Goal: Task Accomplishment & Management: Manage account settings

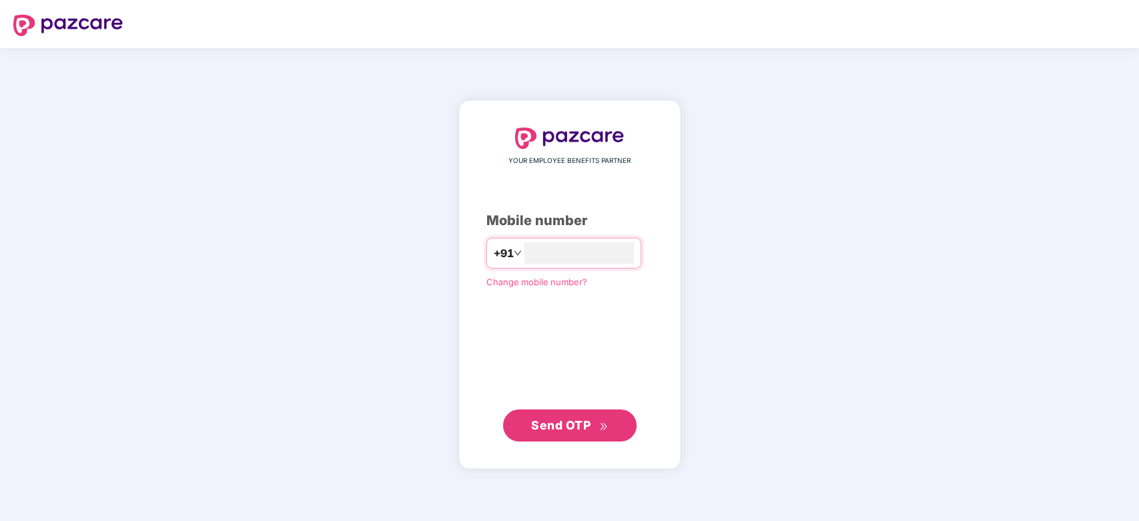
type input "**********"
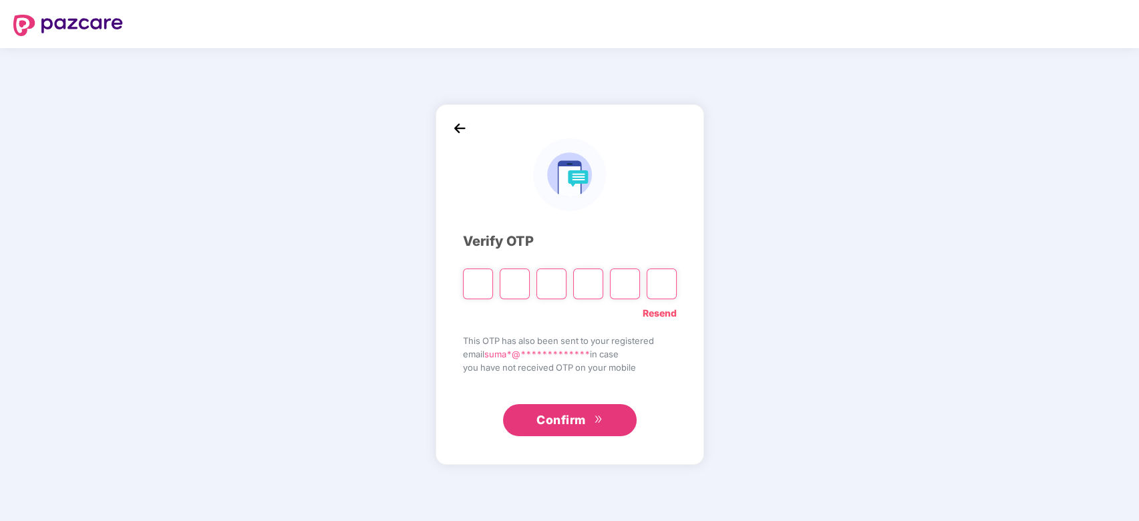
paste input "*"
type input "*"
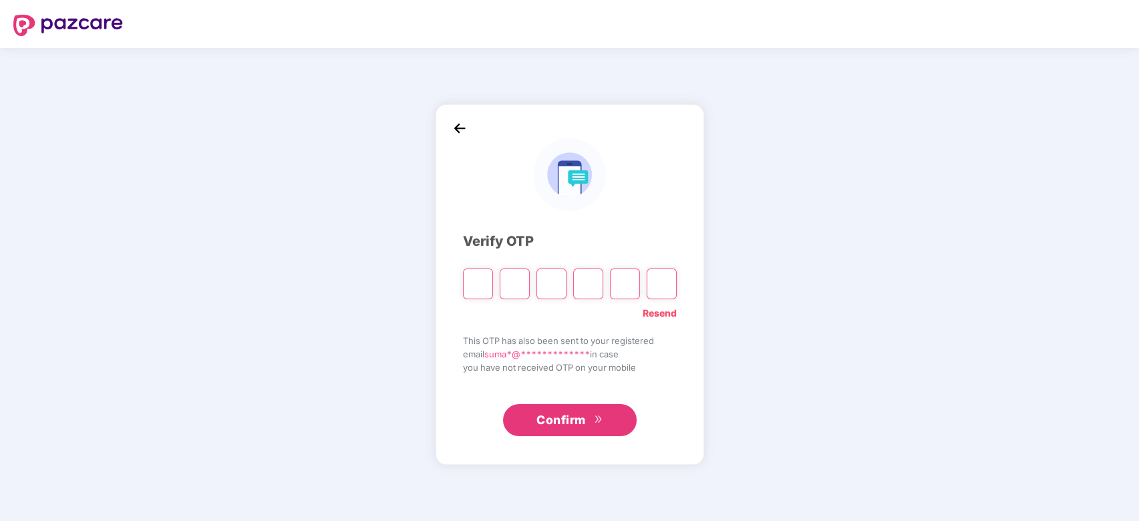
type input "*"
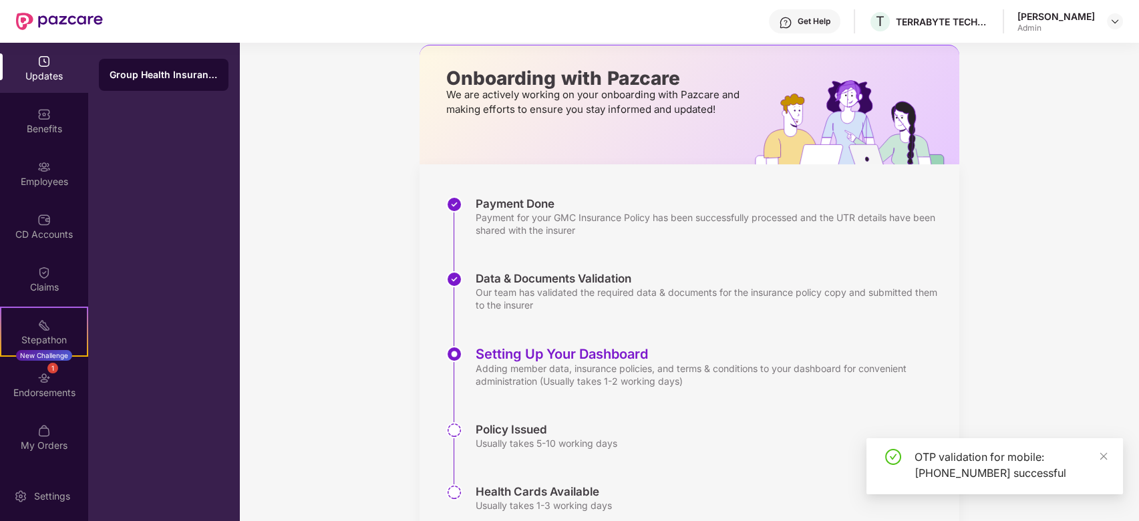
scroll to position [114, 0]
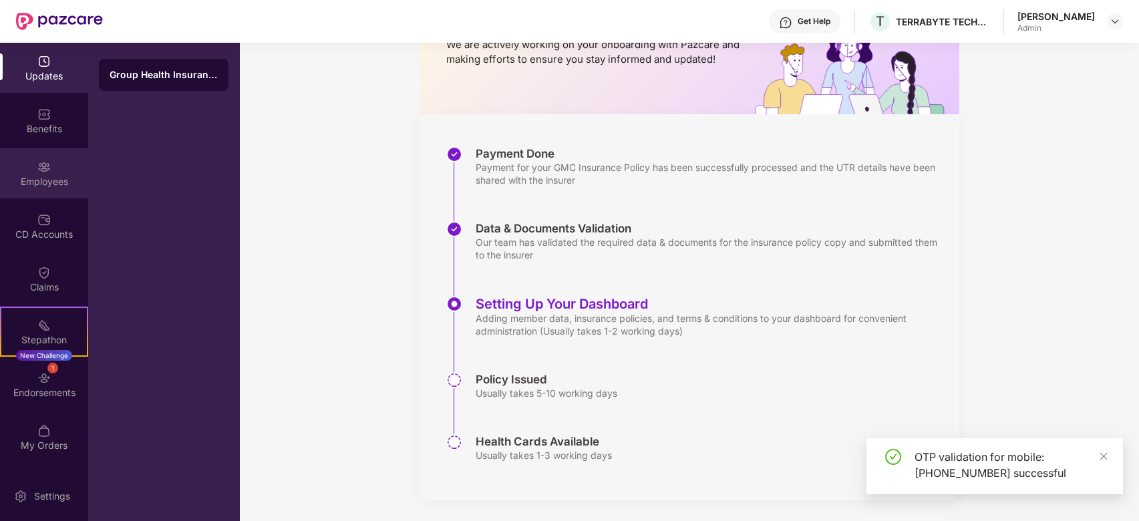
click at [43, 175] on div "Employees" at bounding box center [44, 181] width 88 height 13
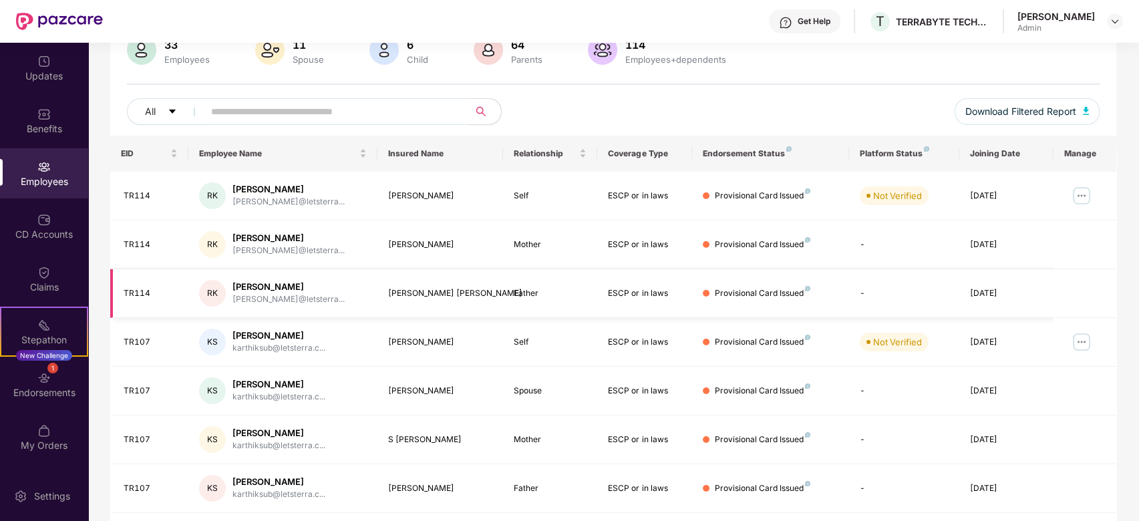
scroll to position [299, 0]
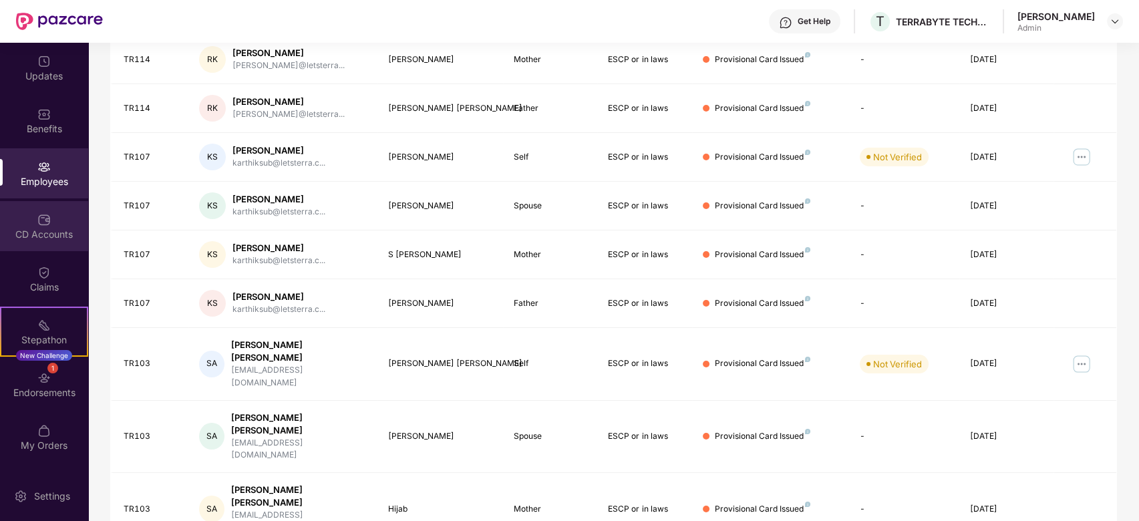
click at [61, 234] on div "CD Accounts" at bounding box center [44, 234] width 88 height 13
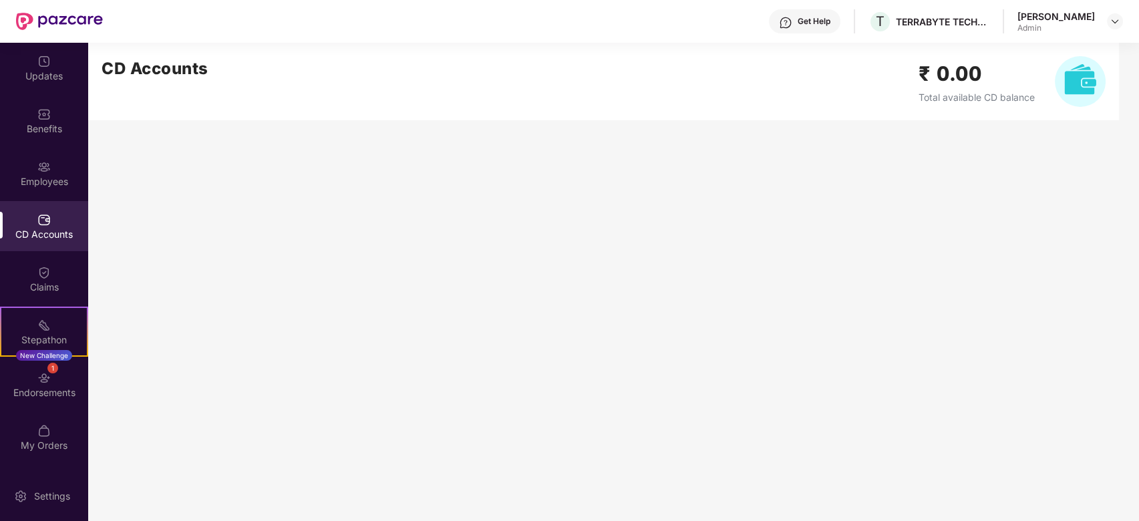
scroll to position [0, 0]
click at [42, 83] on div "Updates" at bounding box center [44, 68] width 88 height 50
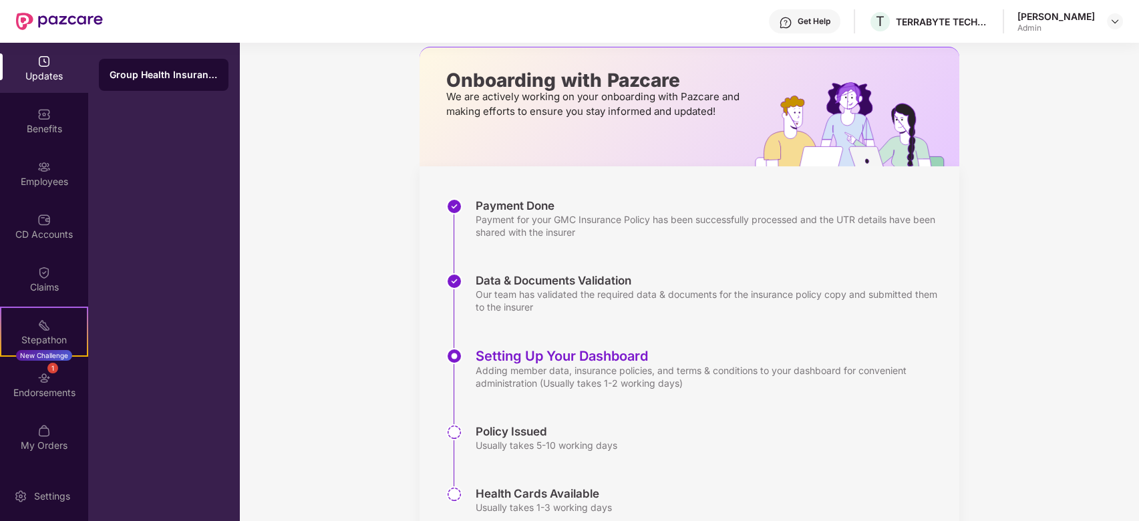
scroll to position [114, 0]
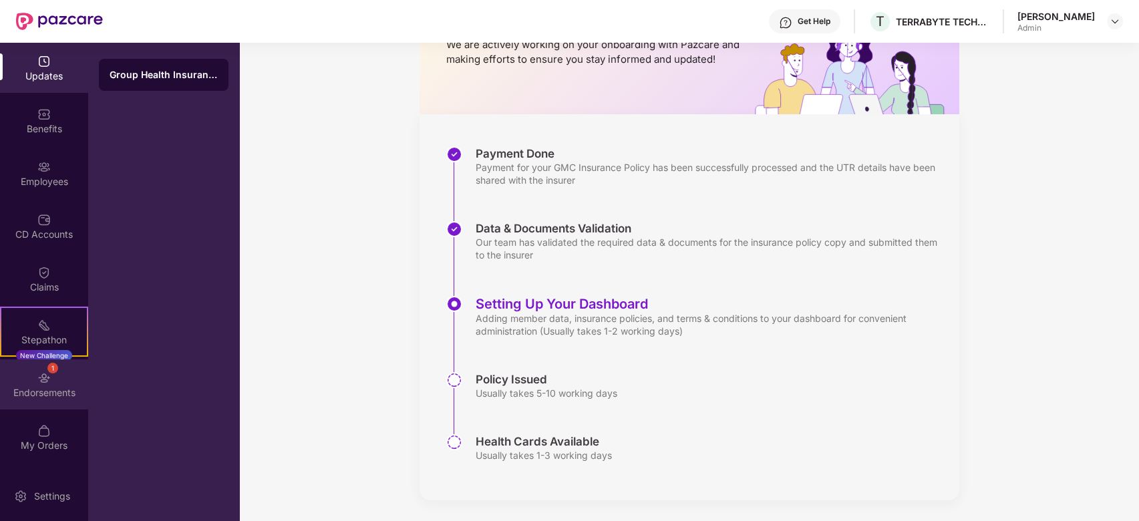
click at [37, 383] on img at bounding box center [43, 377] width 13 height 13
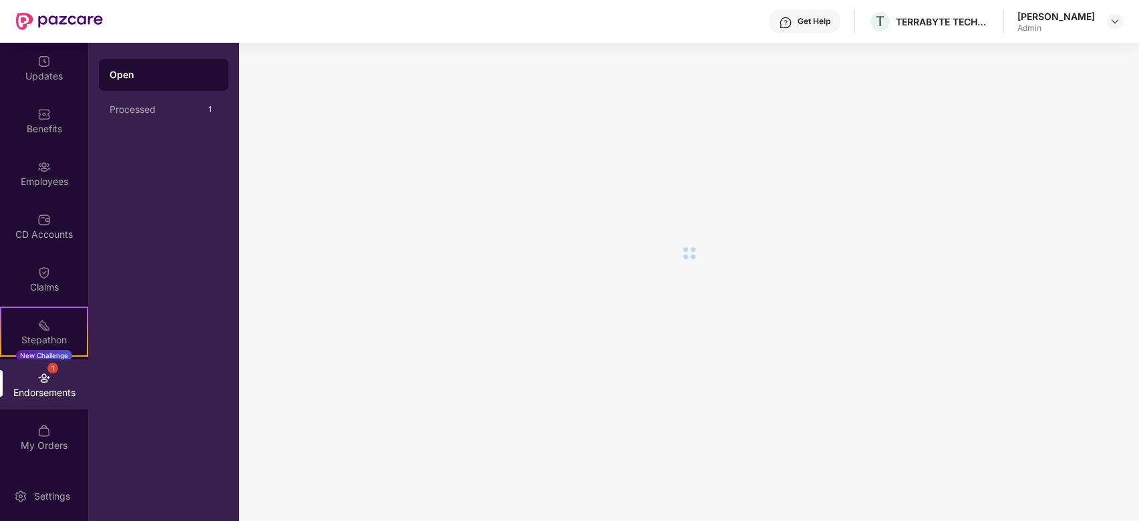
scroll to position [0, 0]
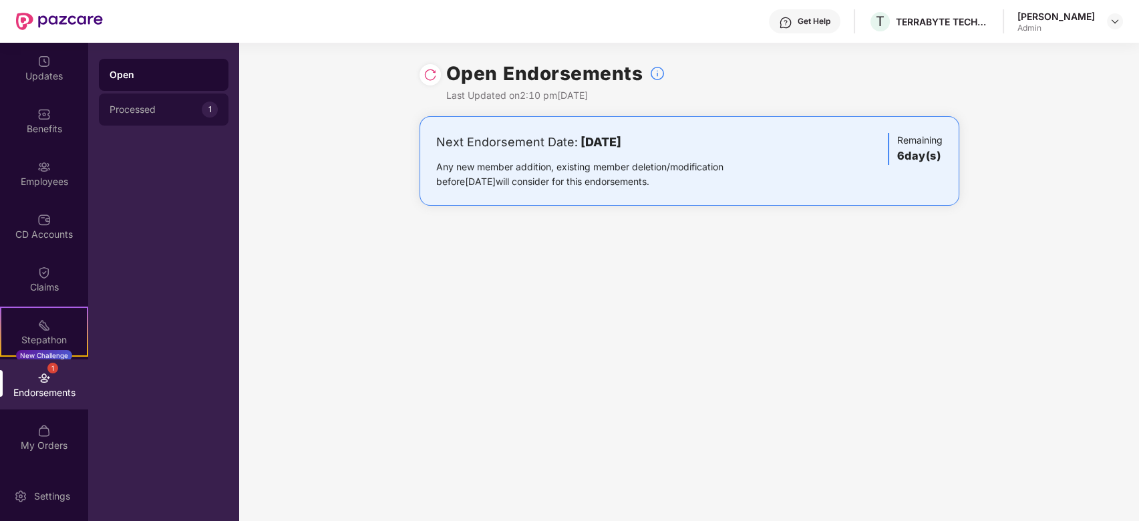
click at [174, 102] on div "Processed 1" at bounding box center [164, 110] width 130 height 32
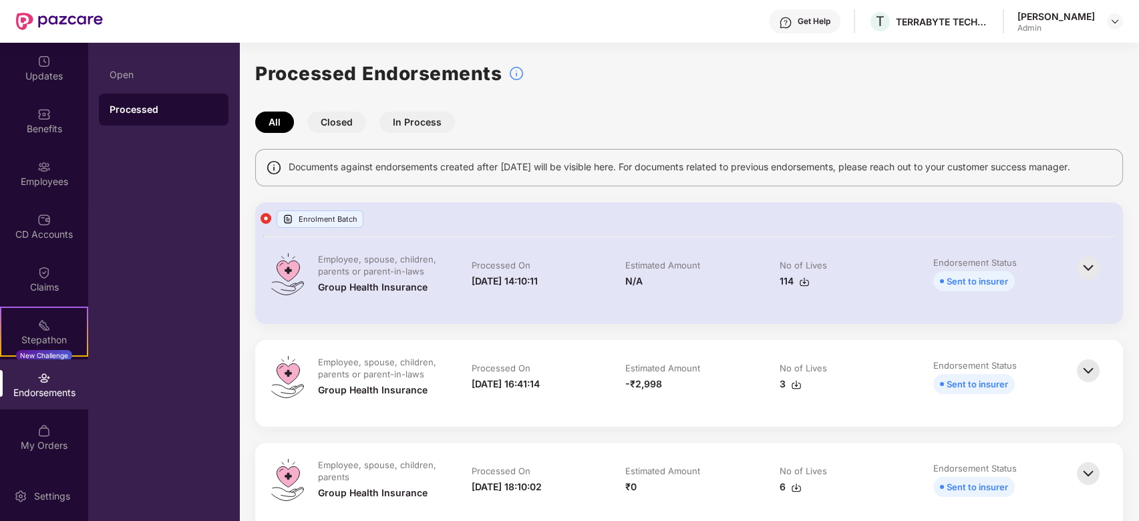
click at [409, 123] on button "In Process" at bounding box center [416, 122] width 75 height 21
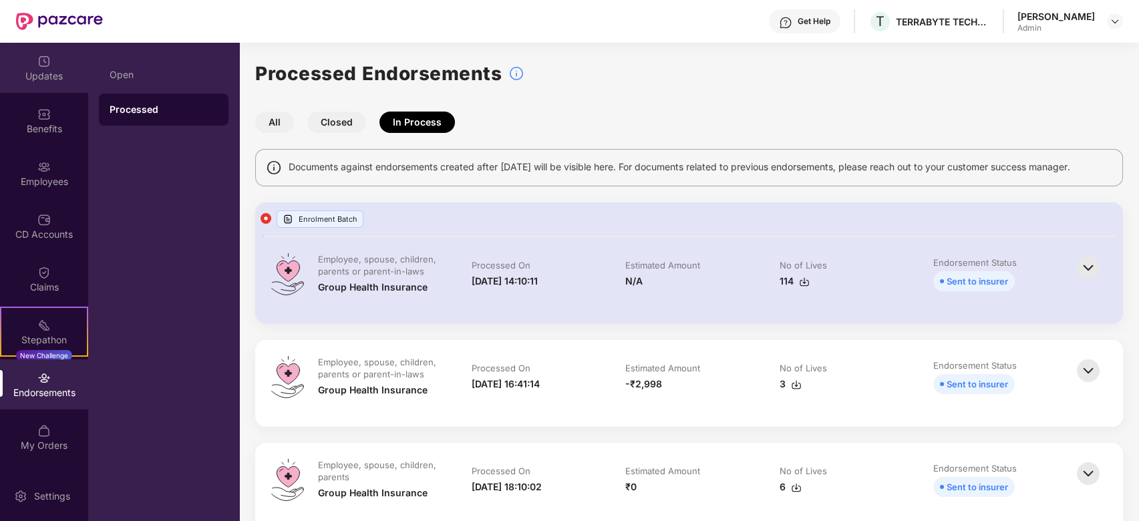
click at [54, 57] on div "Updates" at bounding box center [44, 68] width 88 height 50
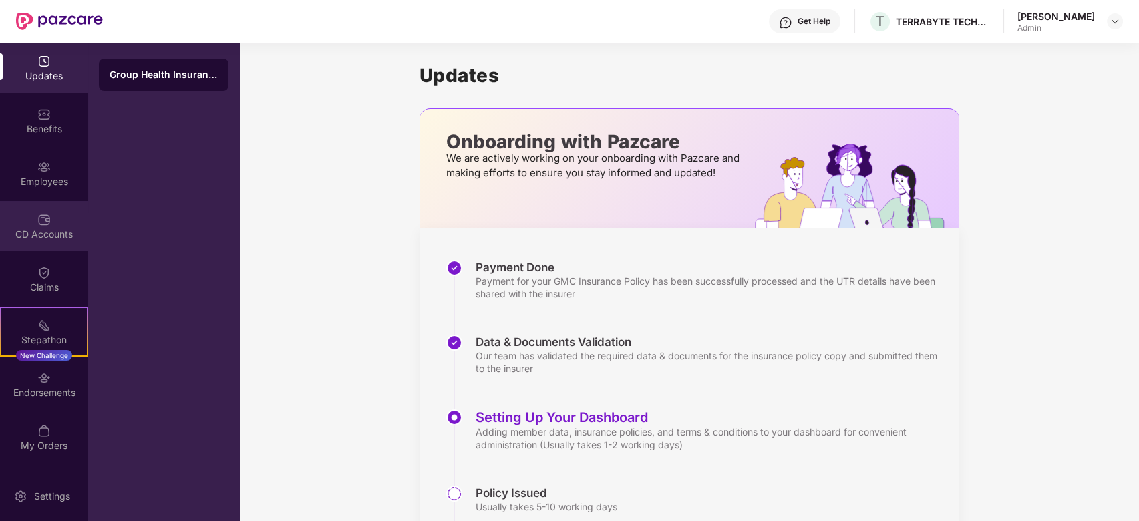
click at [46, 238] on div "CD Accounts" at bounding box center [44, 234] width 88 height 13
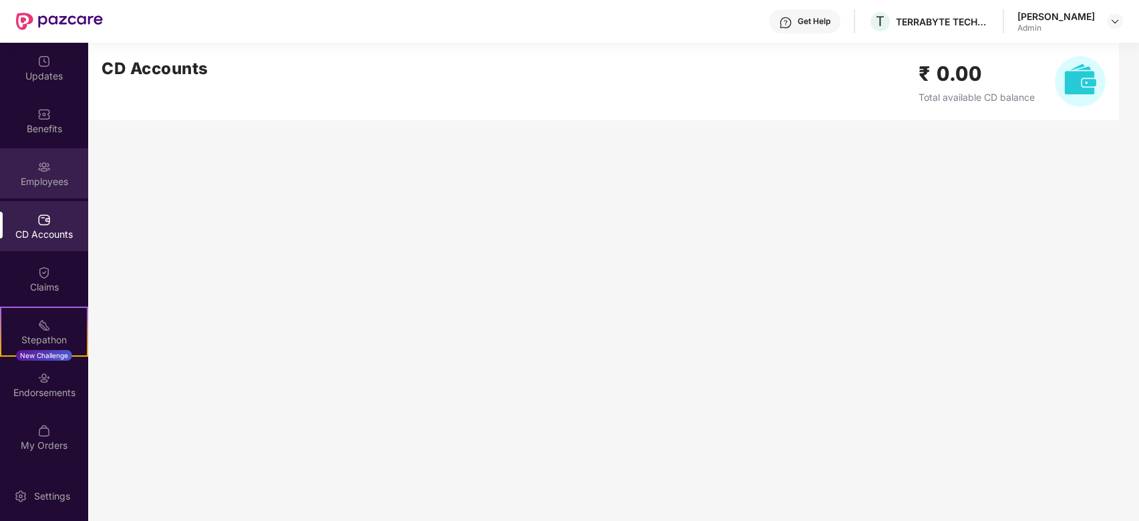
click at [68, 162] on div "Employees" at bounding box center [44, 173] width 88 height 50
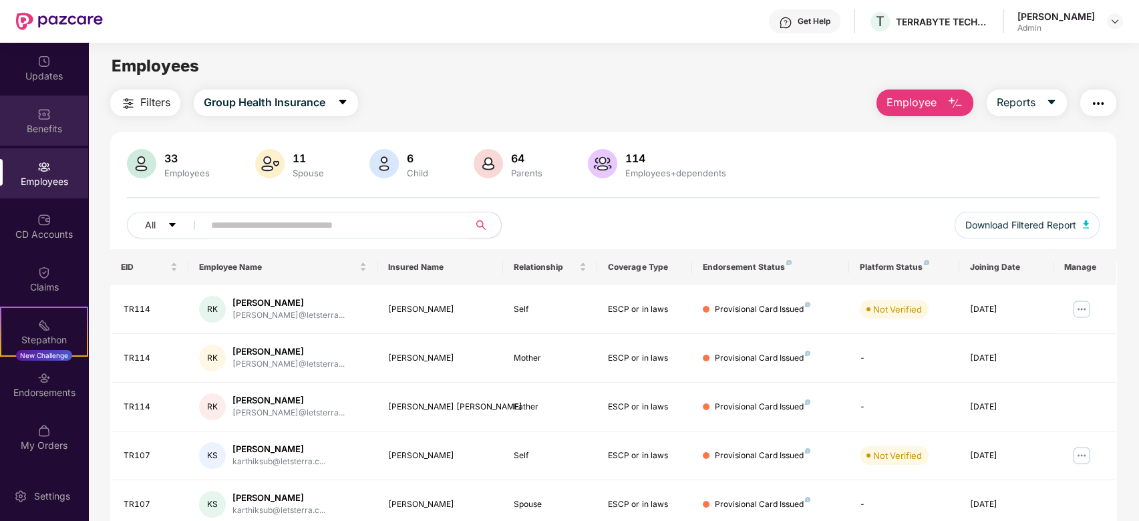
click at [54, 119] on div "Benefits" at bounding box center [44, 121] width 88 height 50
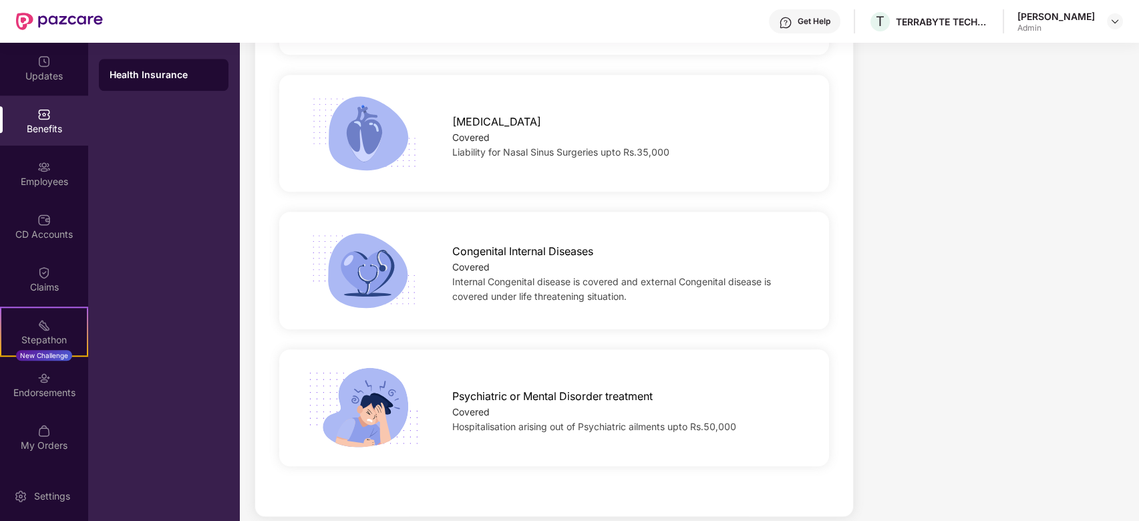
scroll to position [2459, 0]
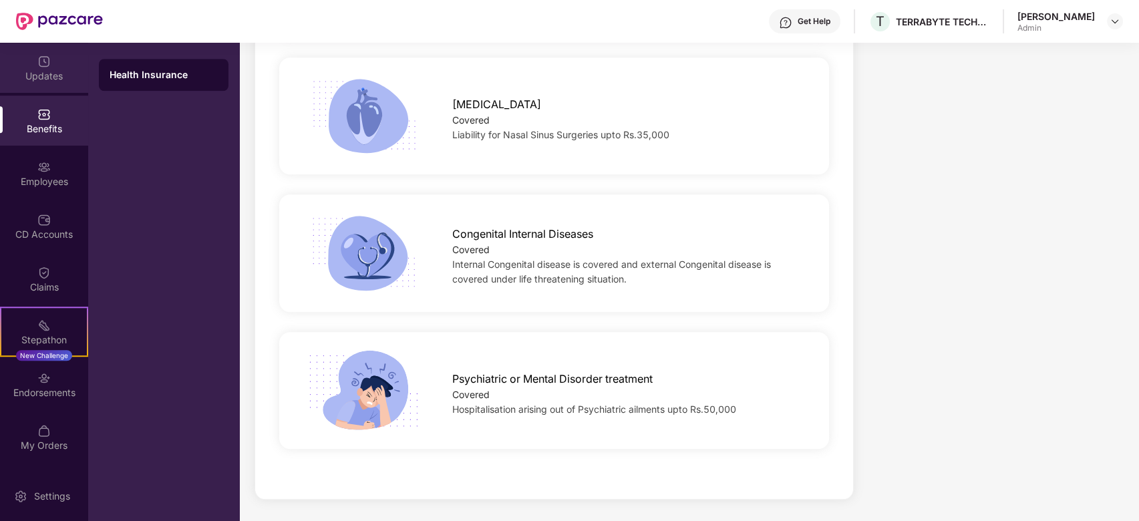
click at [56, 69] on div "Updates" at bounding box center [44, 75] width 88 height 13
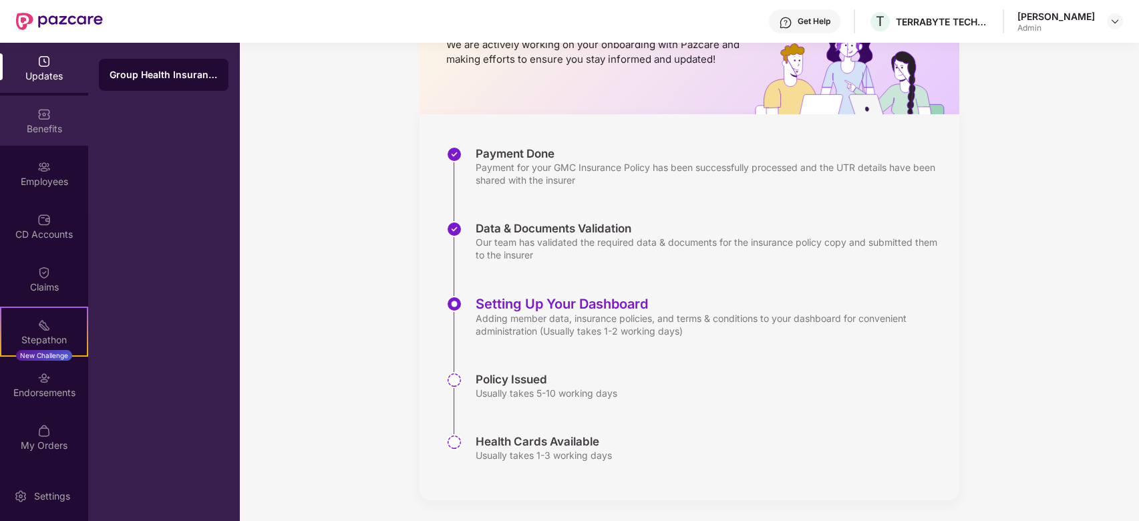
click at [43, 116] on img at bounding box center [43, 114] width 13 height 13
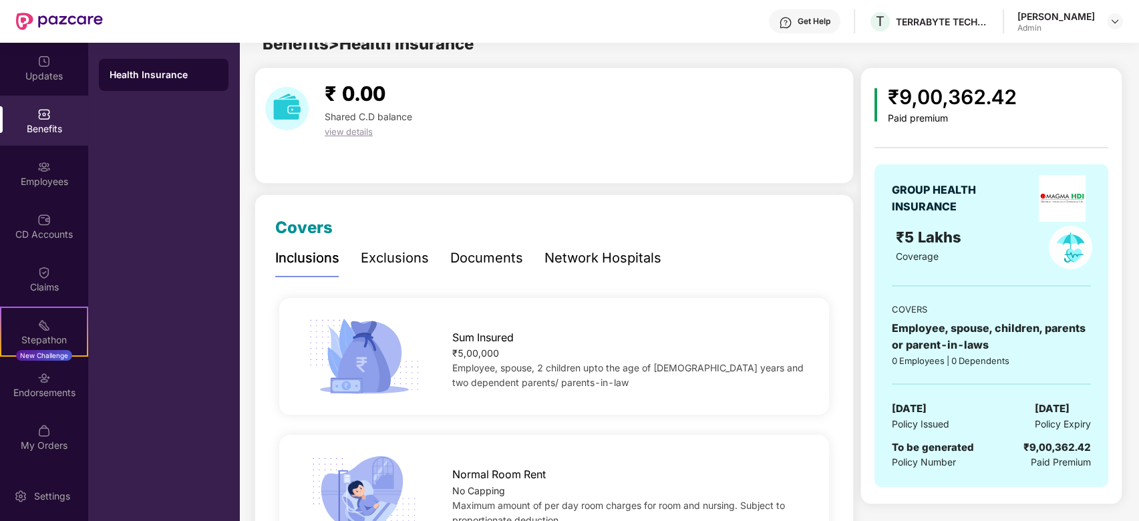
scroll to position [2459, 0]
